Goal: Transaction & Acquisition: Purchase product/service

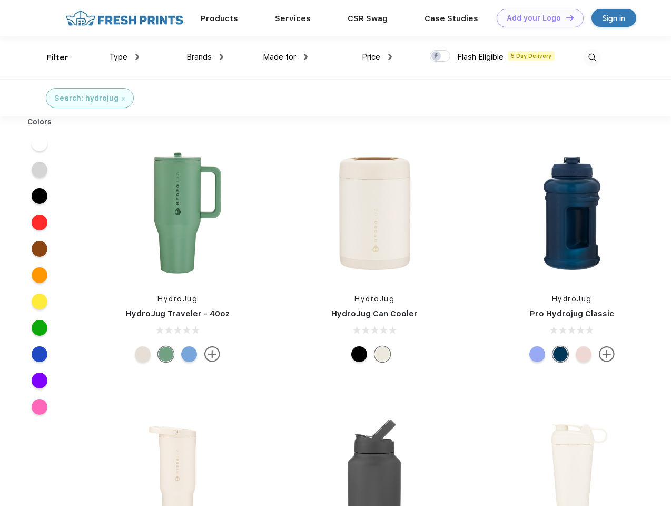
scroll to position [1, 0]
click at [536, 18] on link "Add your Logo Design Tool" at bounding box center [540, 18] width 87 height 18
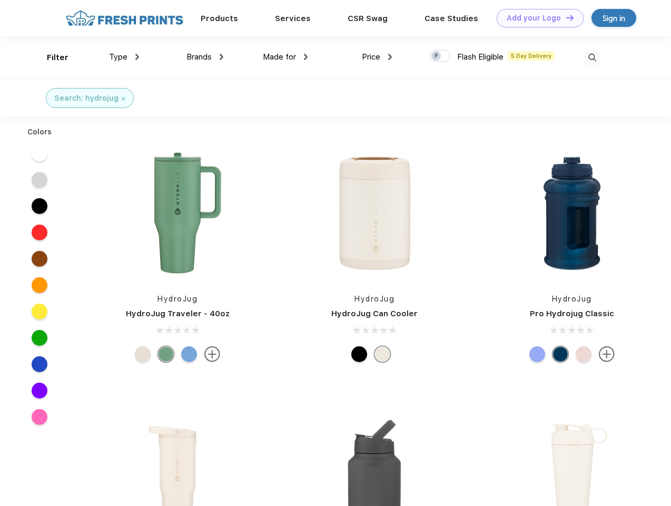
click at [0, 0] on div "Design Tool" at bounding box center [0, 0] width 0 height 0
click at [565, 17] on link "Add your Logo Design Tool" at bounding box center [540, 18] width 87 height 18
click at [51, 57] on div "Filter" at bounding box center [58, 58] width 22 height 12
click at [124, 57] on span "Type" at bounding box center [118, 56] width 18 height 9
click at [205, 57] on span "Brands" at bounding box center [198, 56] width 25 height 9
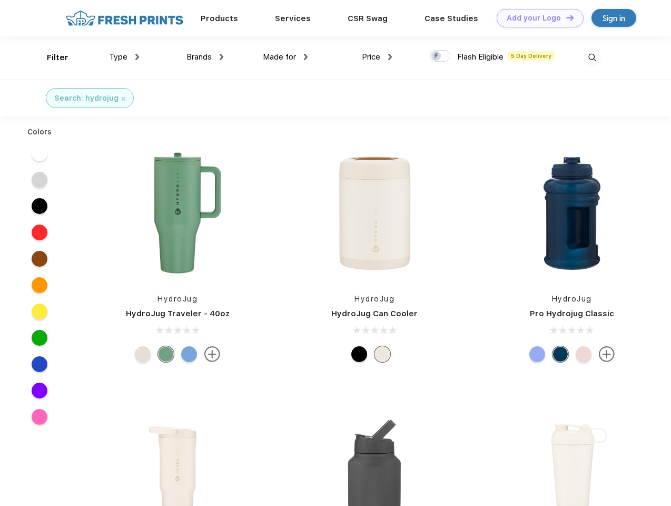
click at [285, 57] on span "Made for" at bounding box center [279, 56] width 33 height 9
click at [377, 57] on span "Price" at bounding box center [371, 56] width 18 height 9
click at [440, 56] on div at bounding box center [440, 56] width 21 height 12
click at [437, 56] on input "checkbox" at bounding box center [433, 53] width 7 height 7
click at [592, 57] on img at bounding box center [592, 57] width 17 height 17
